Goal: Find specific page/section: Find specific page/section

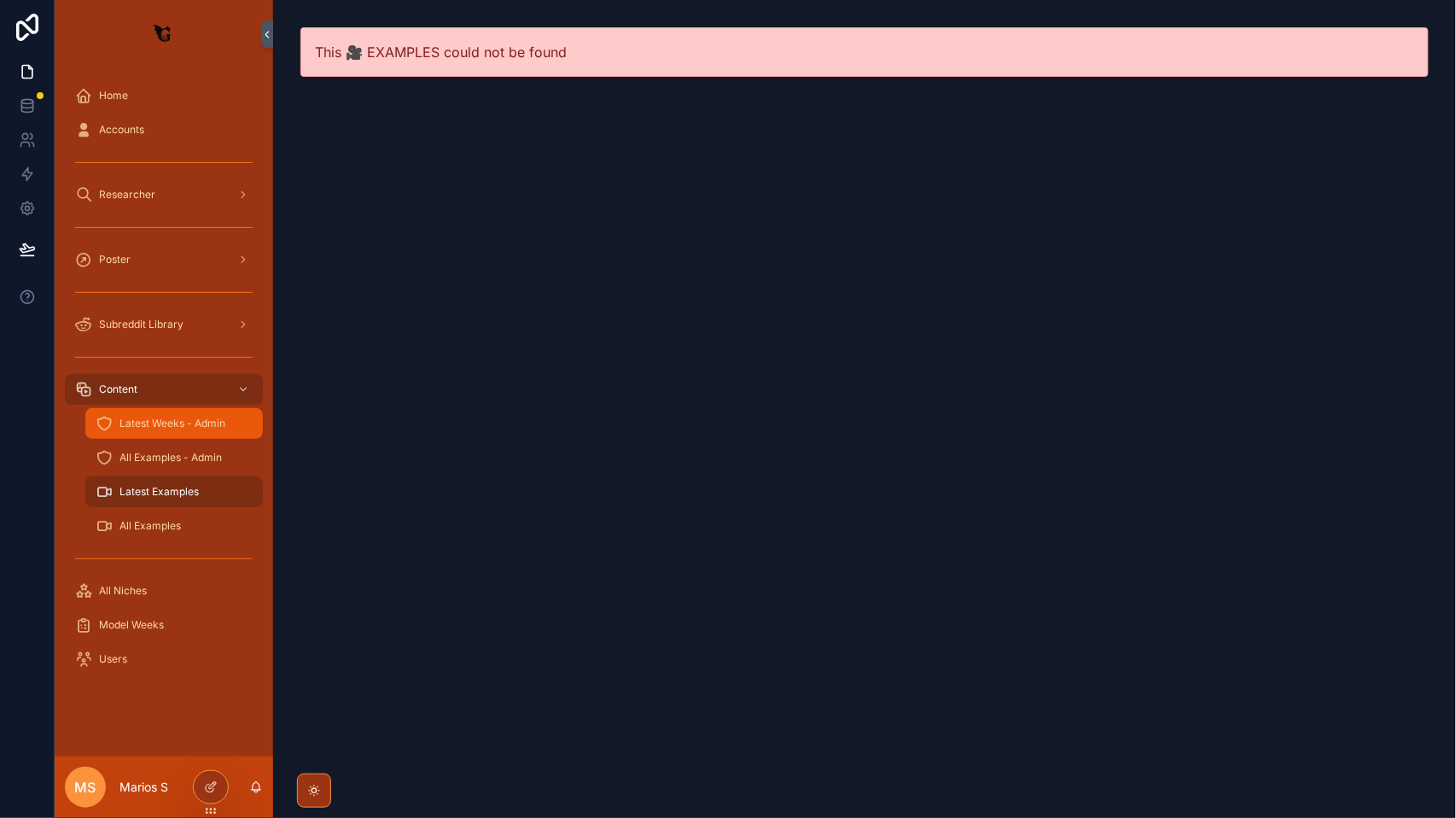
click at [206, 435] on div "Latest Weeks - Admin" at bounding box center [174, 424] width 158 height 27
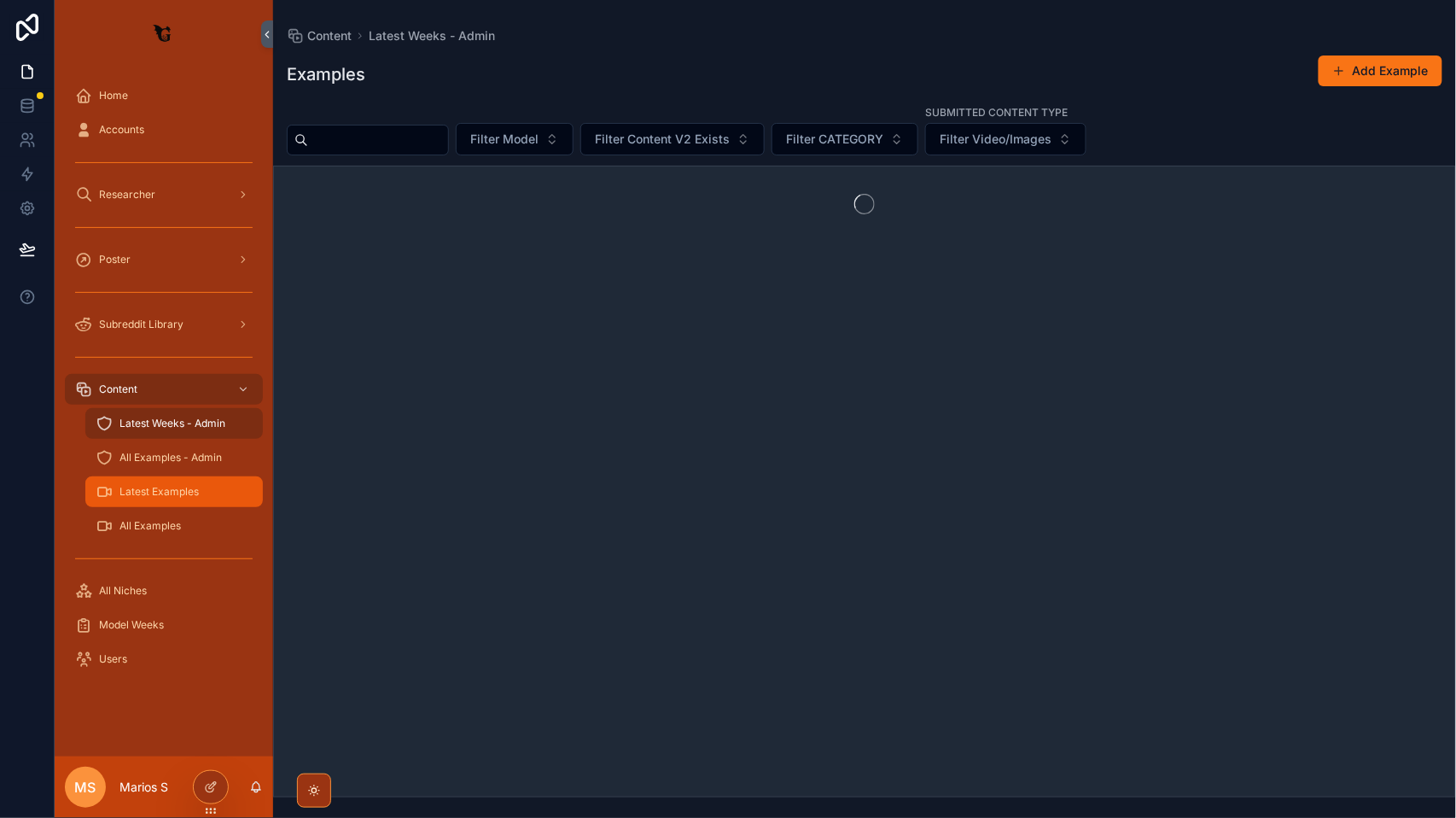
click at [154, 490] on span "Latest Examples" at bounding box center [159, 492] width 79 height 14
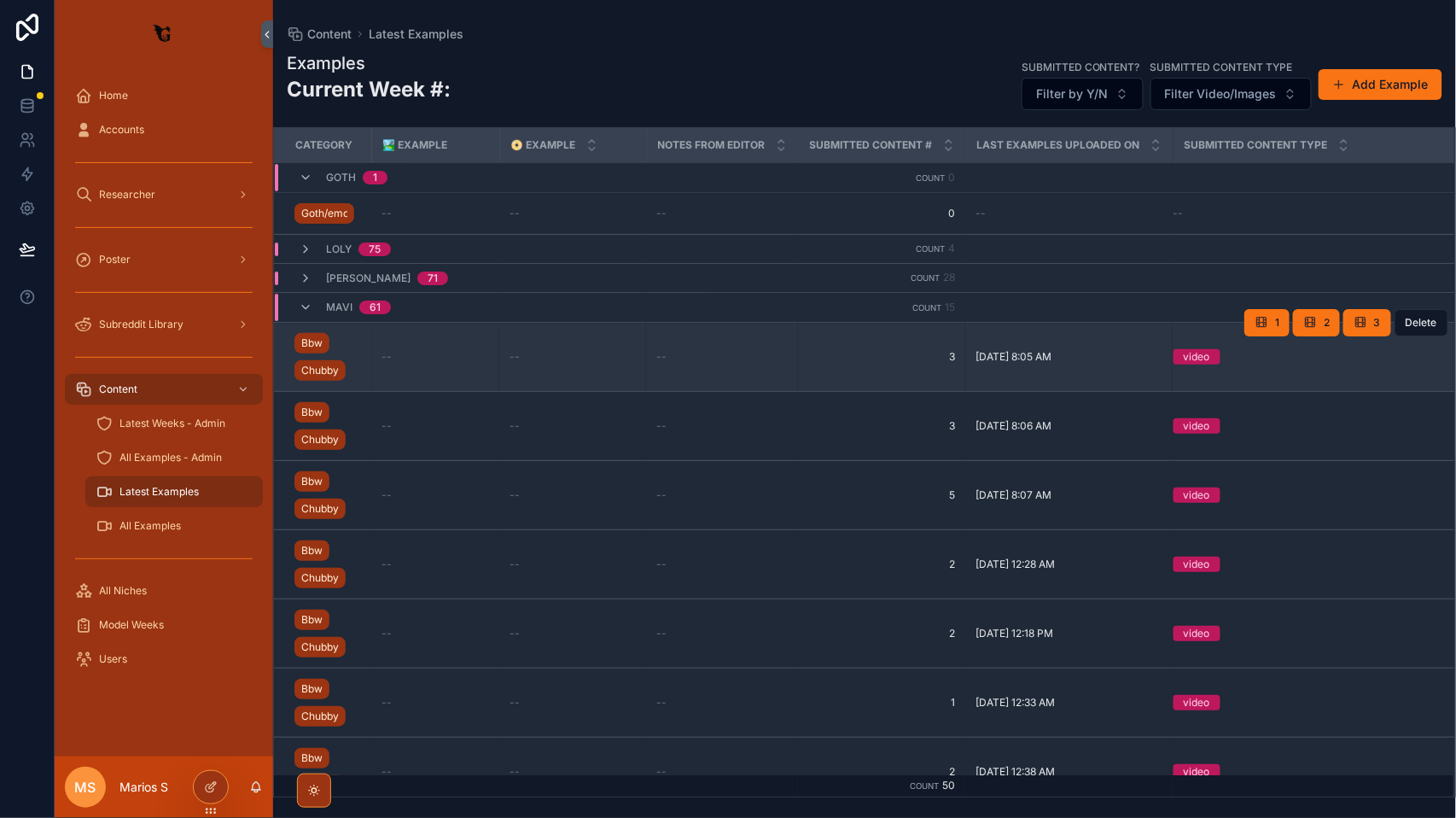
click at [424, 359] on div "--" at bounding box center [435, 357] width 108 height 14
